Goal: Check status: Check status

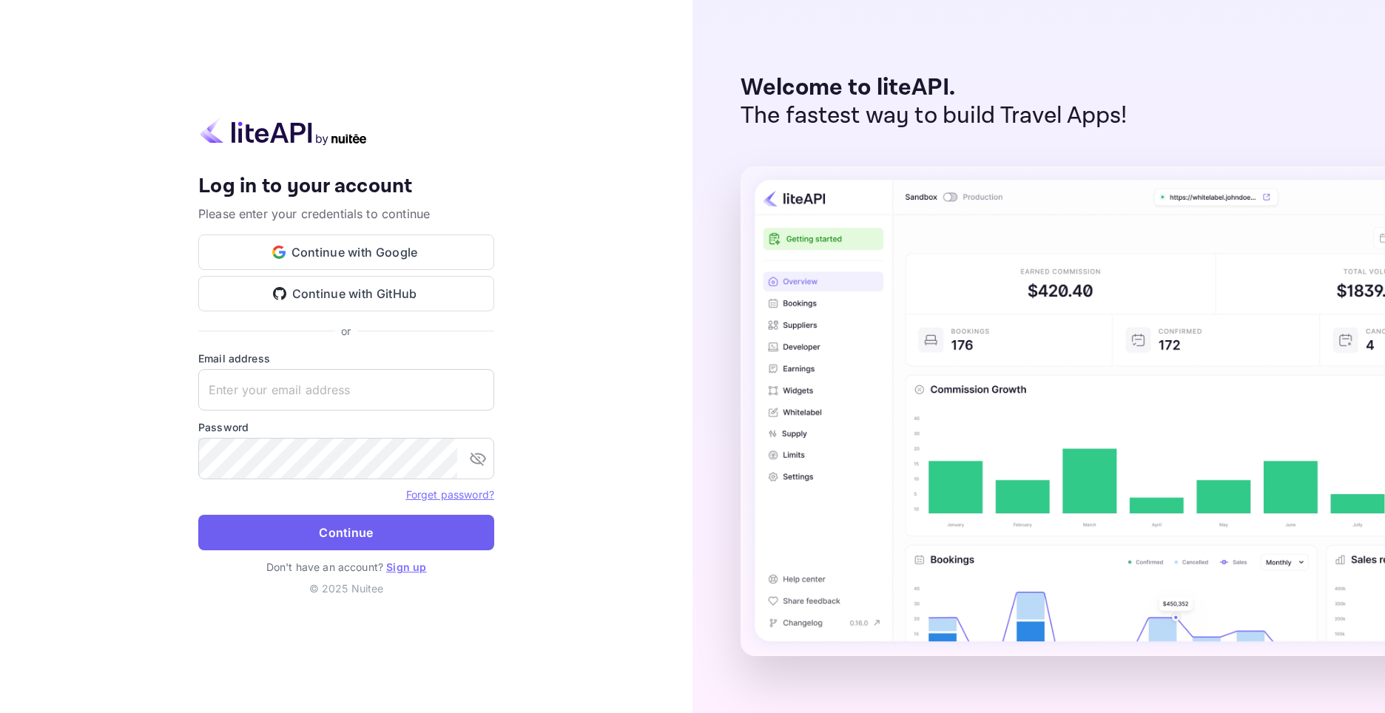
type input "[EMAIL_ADDRESS][DOMAIN_NAME]"
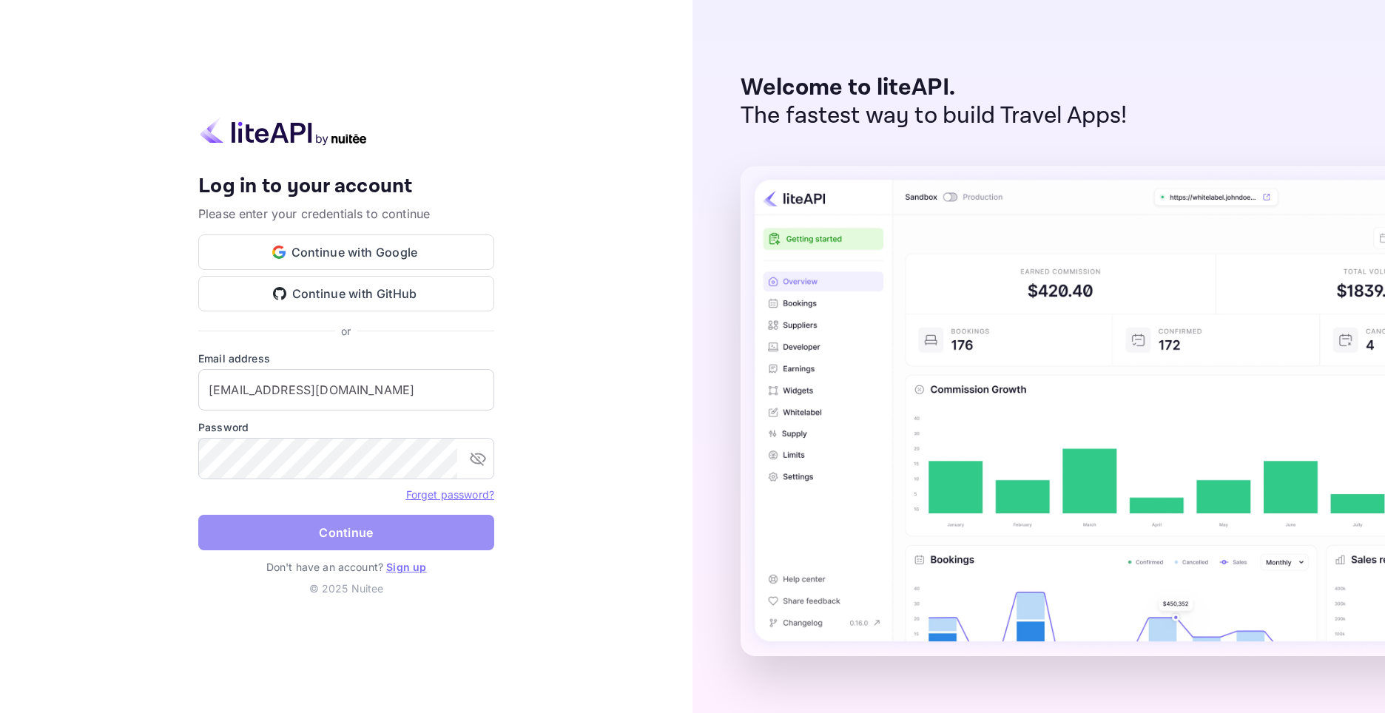
click at [299, 521] on button "Continue" at bounding box center [346, 533] width 296 height 36
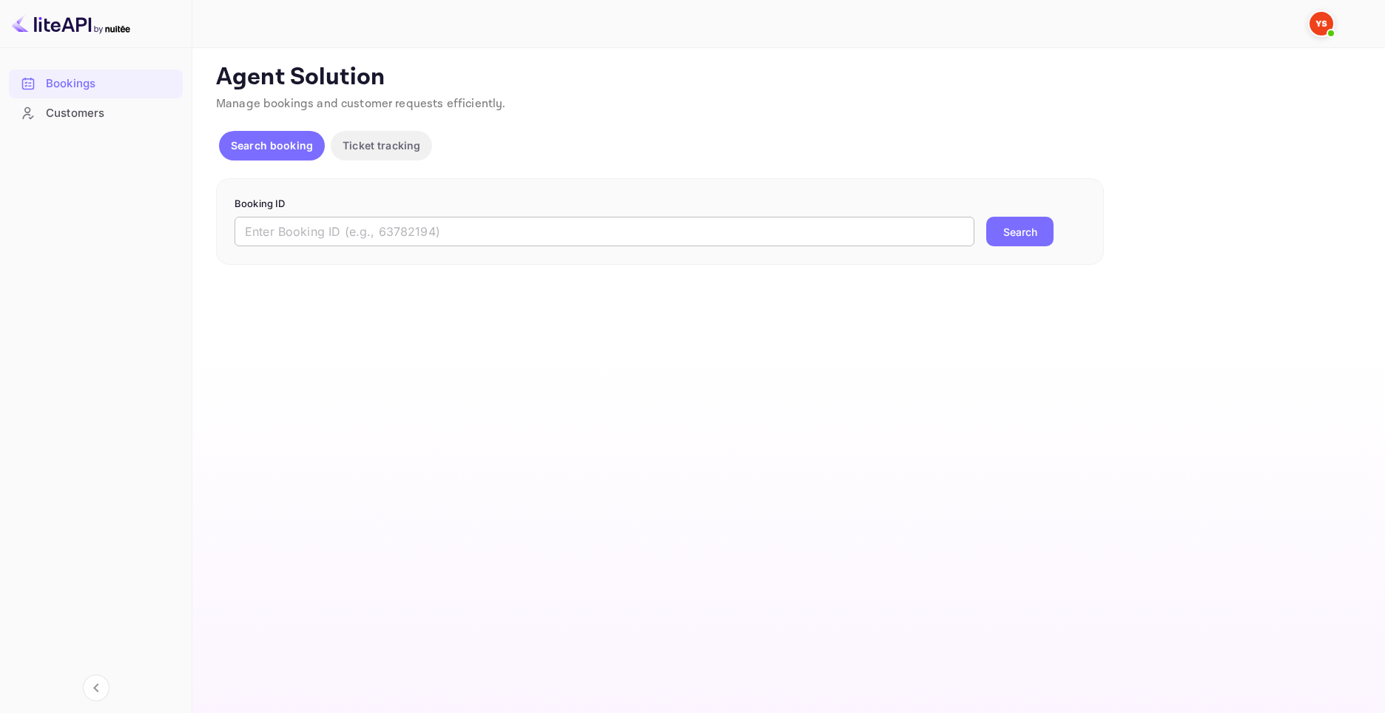
click at [441, 233] on input "text" at bounding box center [605, 232] width 740 height 30
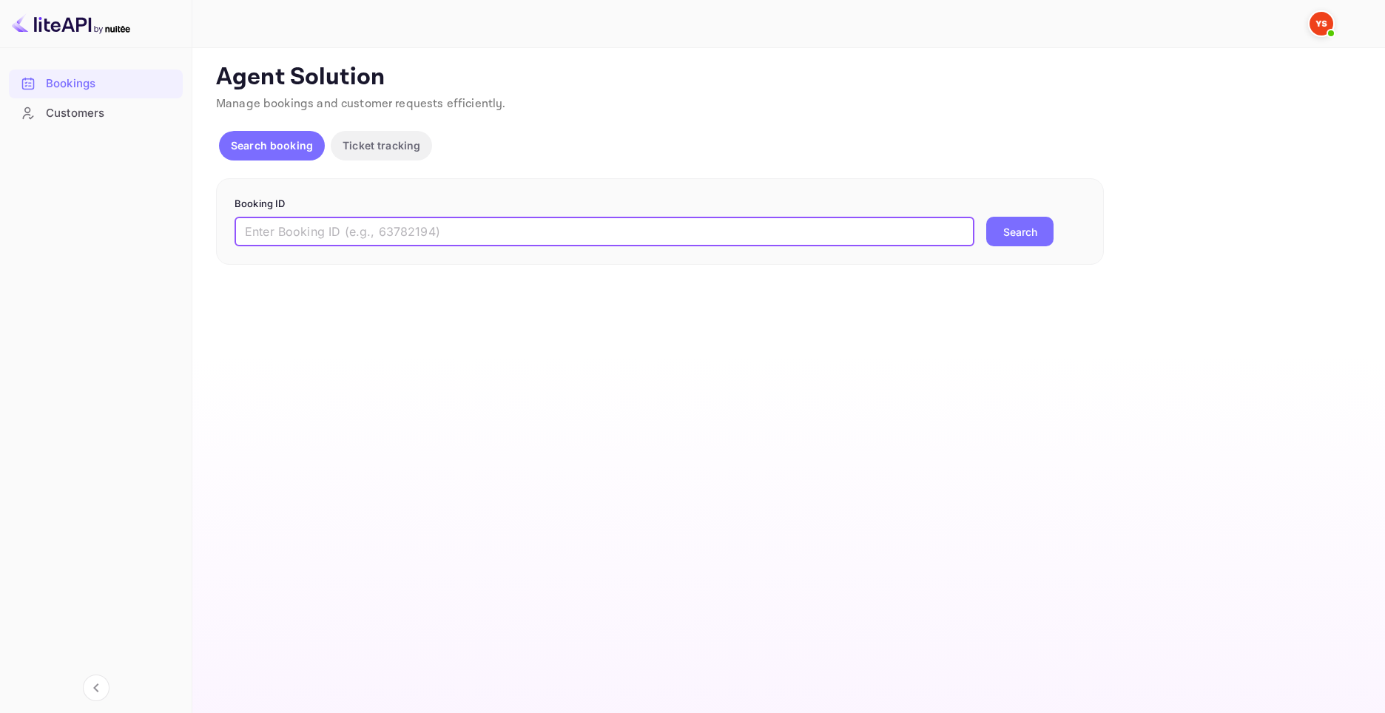
paste input "8898659"
type input "8898659"
click at [1004, 231] on button "Search" at bounding box center [1019, 232] width 67 height 30
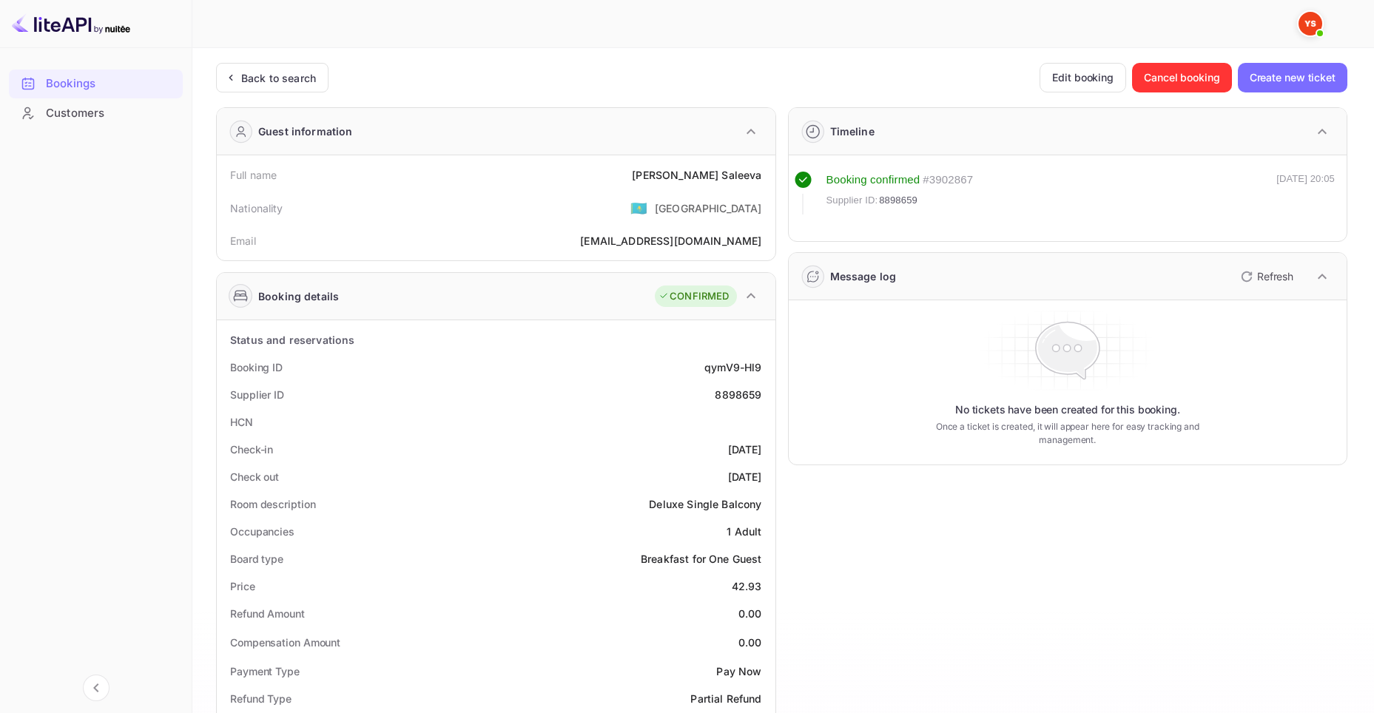
scroll to position [370, 0]
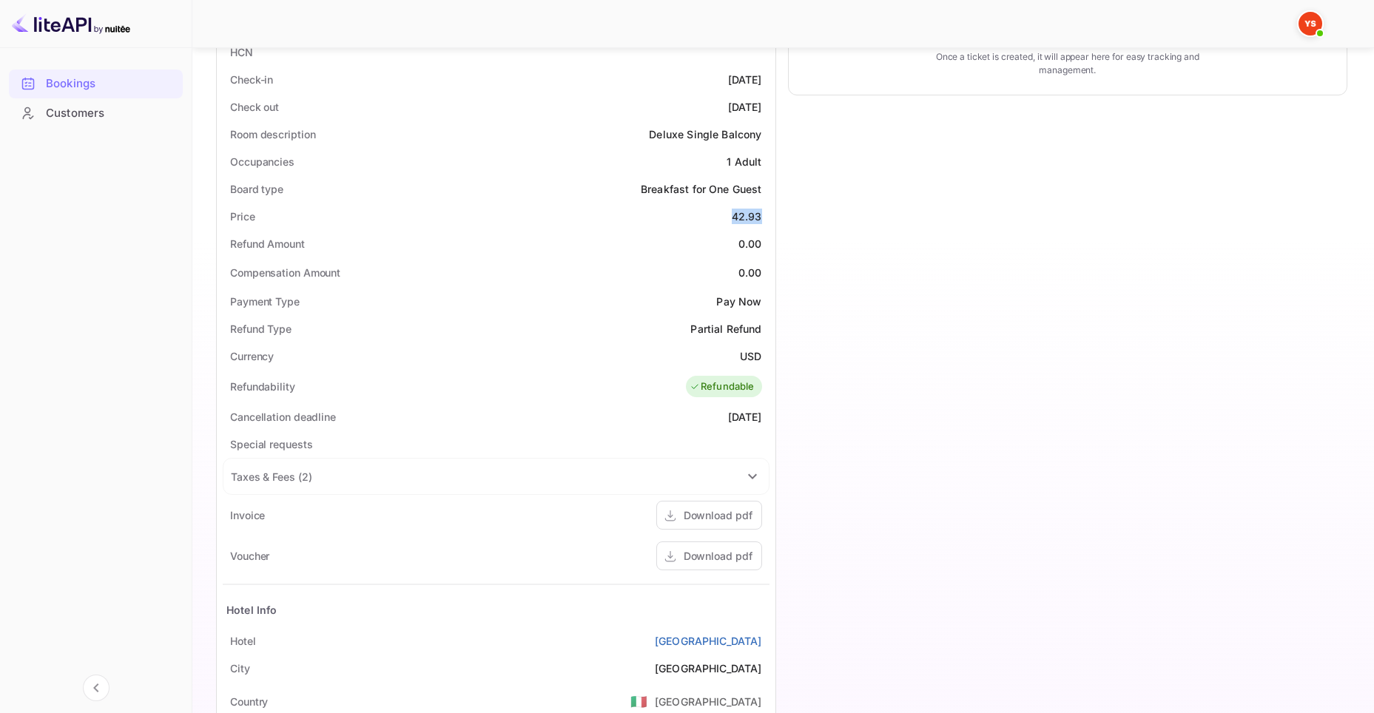
drag, startPoint x: 767, startPoint y: 221, endPoint x: 731, endPoint y: 214, distance: 36.9
click at [731, 214] on div "Price 42.93" at bounding box center [496, 216] width 547 height 27
copy div "42.93"
drag, startPoint x: 764, startPoint y: 359, endPoint x: 743, endPoint y: 356, distance: 21.7
click at [743, 357] on div "Currency USD" at bounding box center [496, 356] width 547 height 27
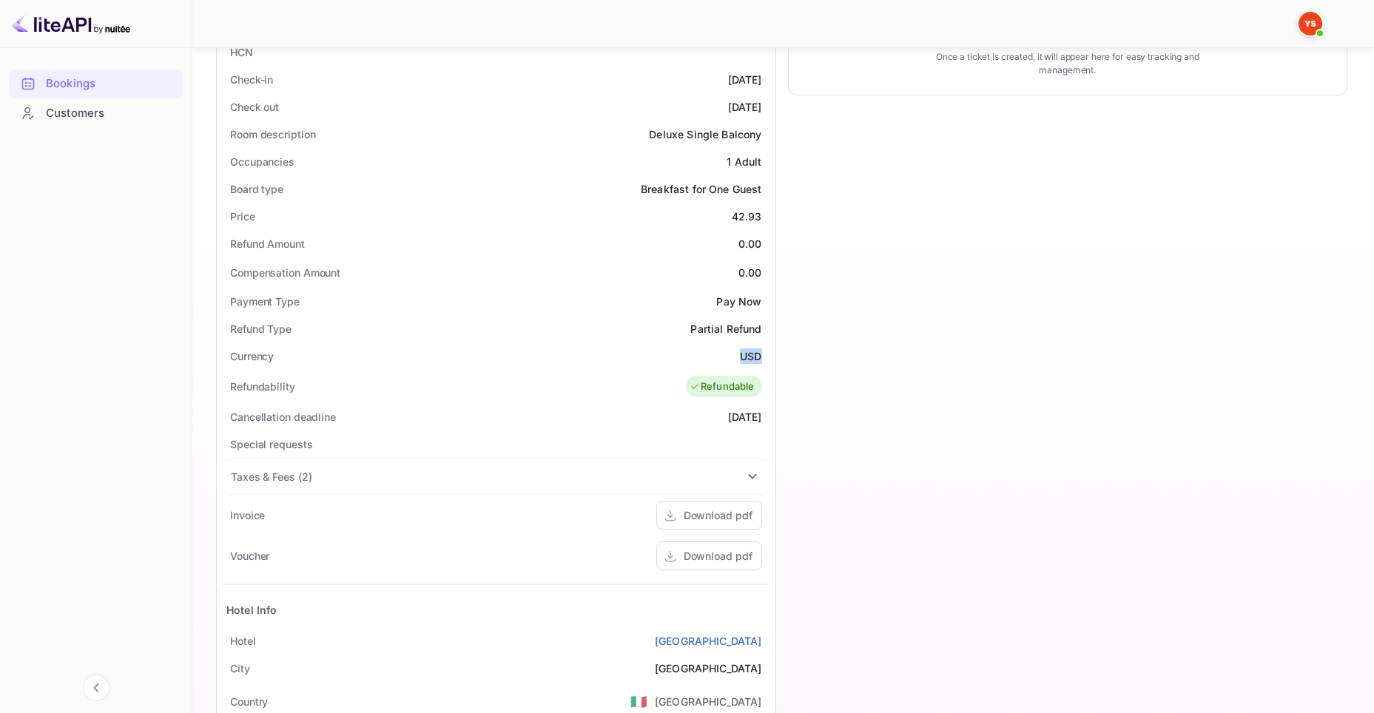
copy div "USD"
